Goal: Find contact information: Find contact information

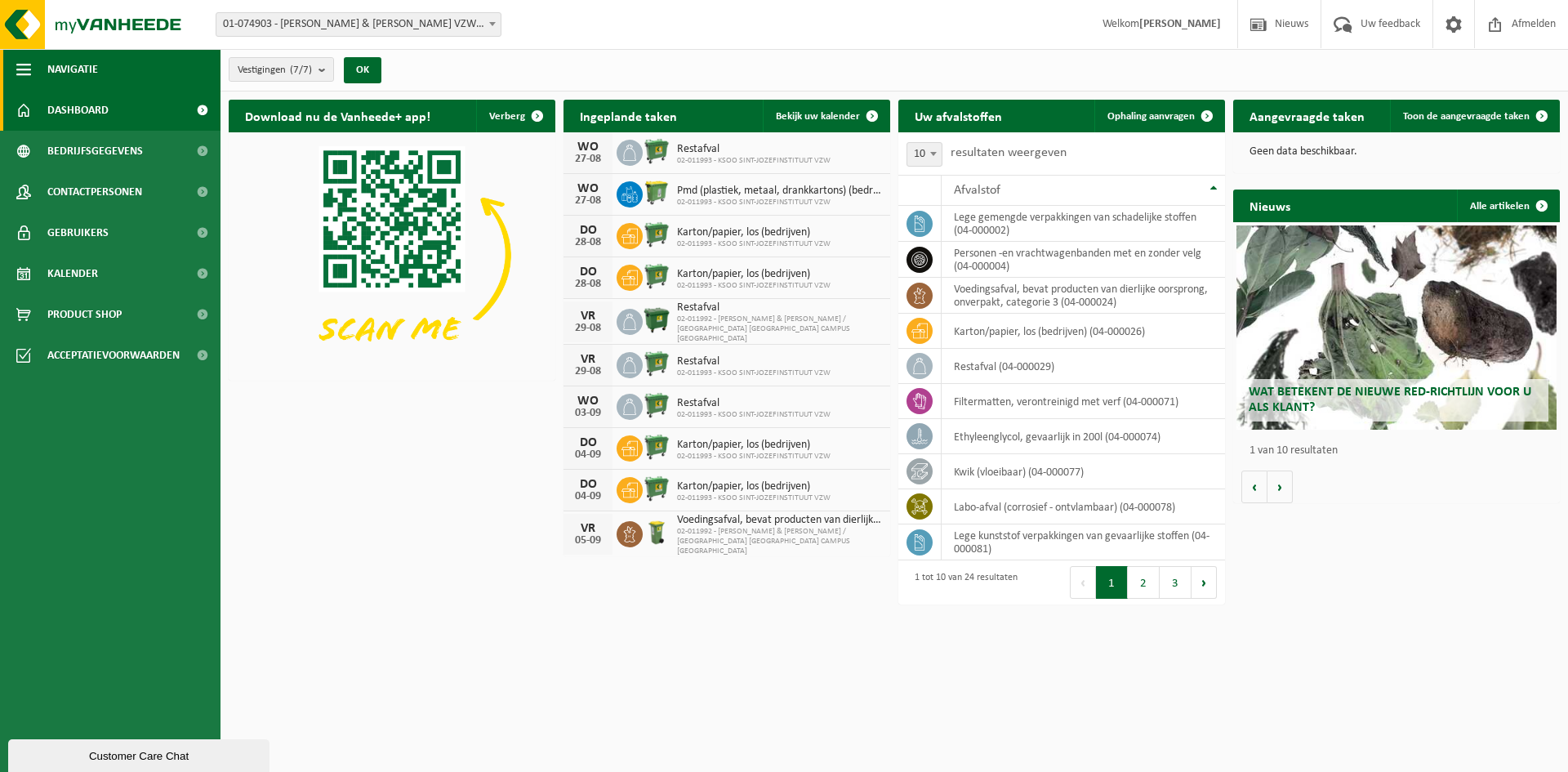
click at [13, 67] on button "Navigatie" at bounding box center [110, 69] width 220 height 41
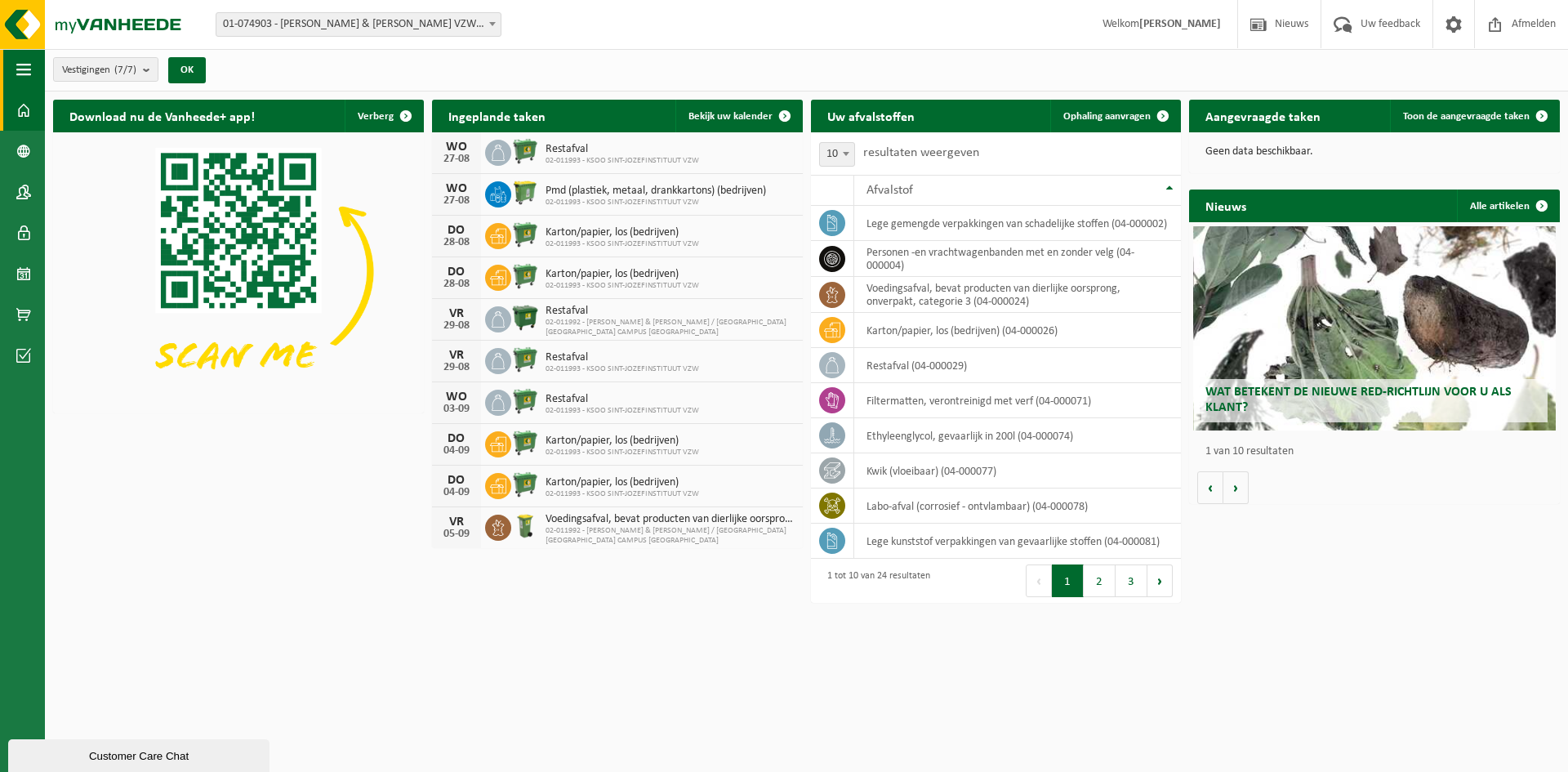
click at [13, 67] on button "Navigatie" at bounding box center [22, 69] width 45 height 41
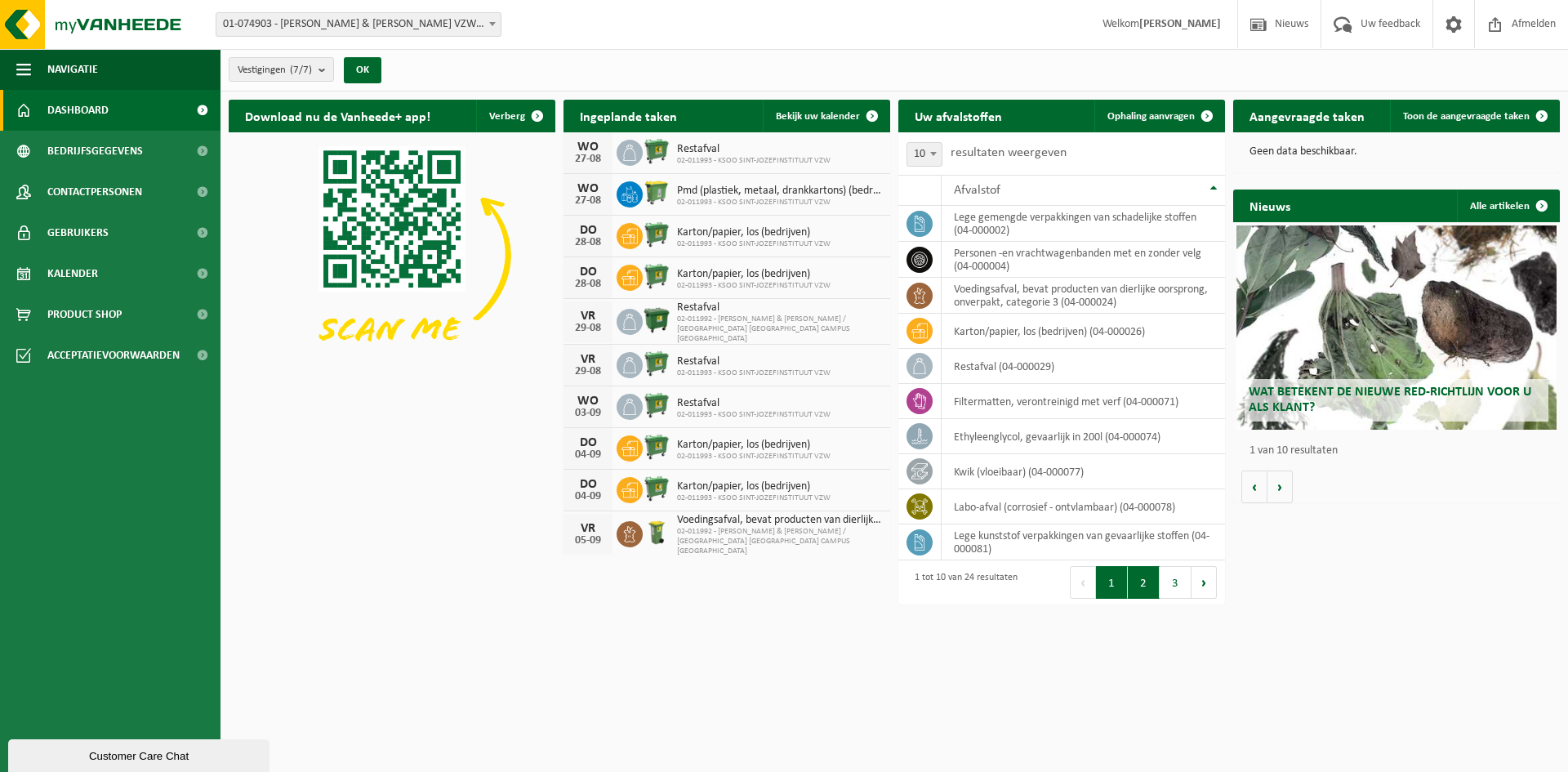
click at [1145, 591] on button "2" at bounding box center [1144, 582] width 32 height 33
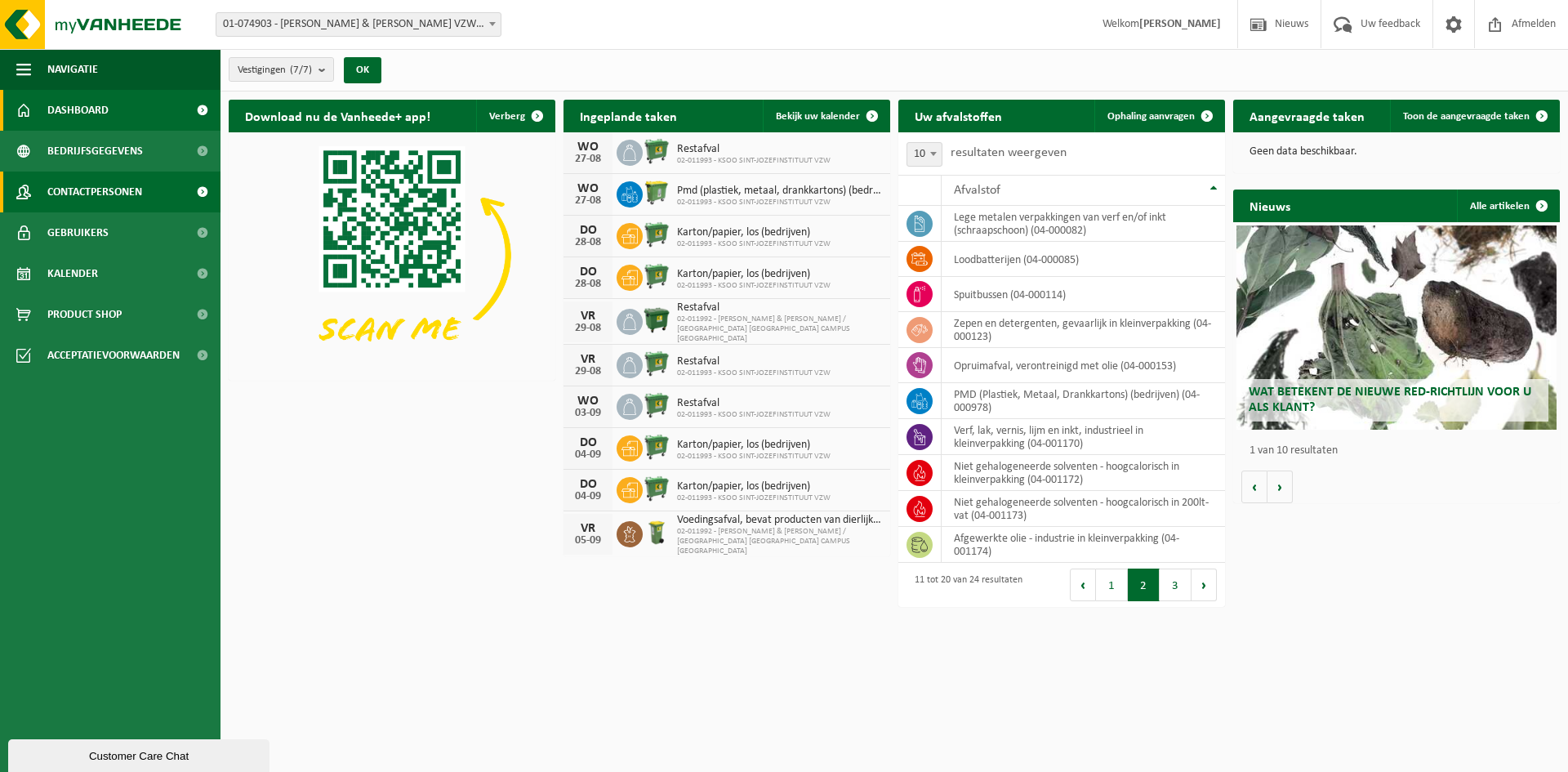
click at [102, 188] on span "Contactpersonen" at bounding box center [95, 192] width 95 height 41
